Goal: Check status: Check status

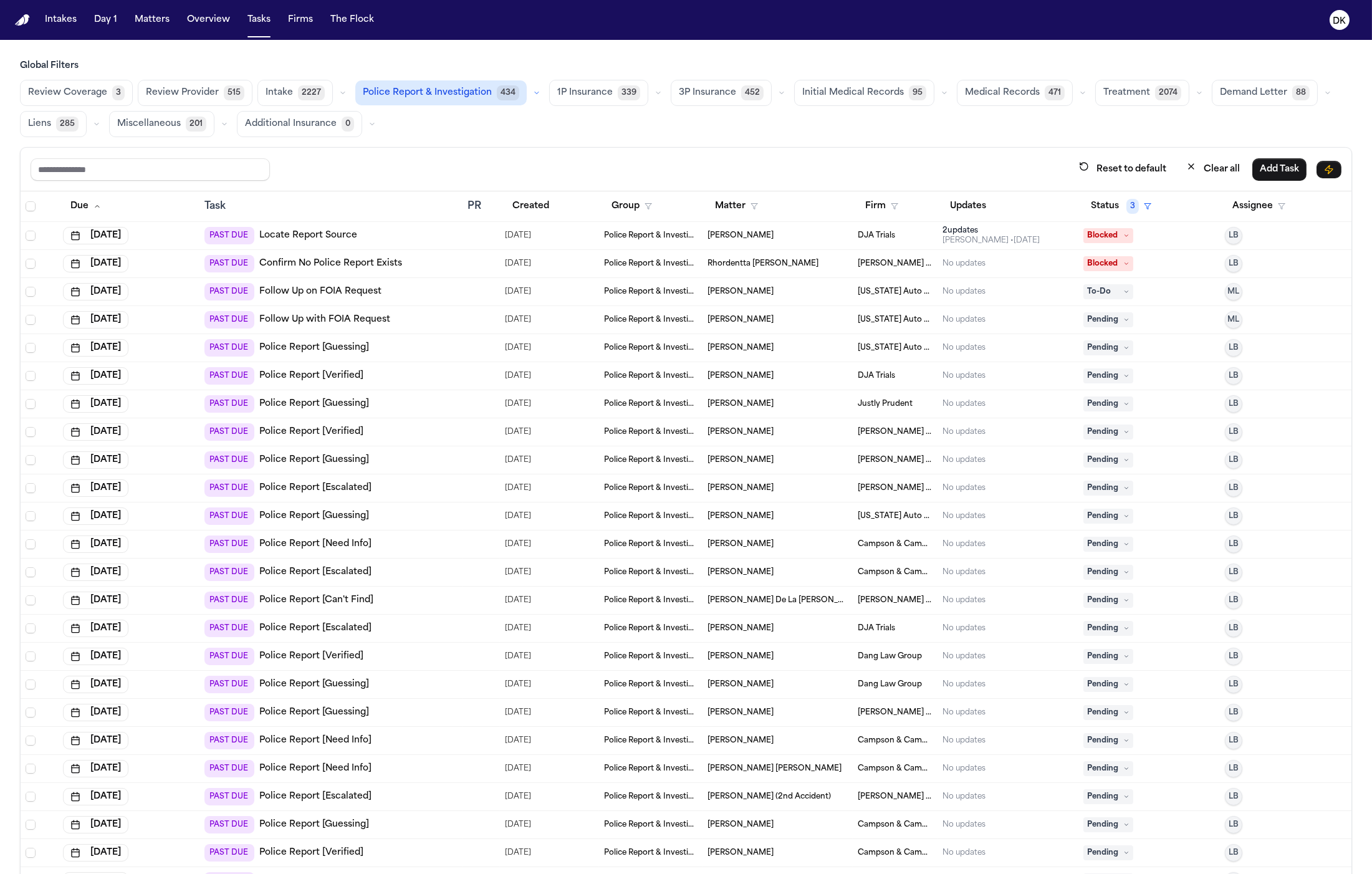
click at [306, 373] on link "Police Report [Verified]" at bounding box center [311, 376] width 104 height 12
